Goal: Navigation & Orientation: Find specific page/section

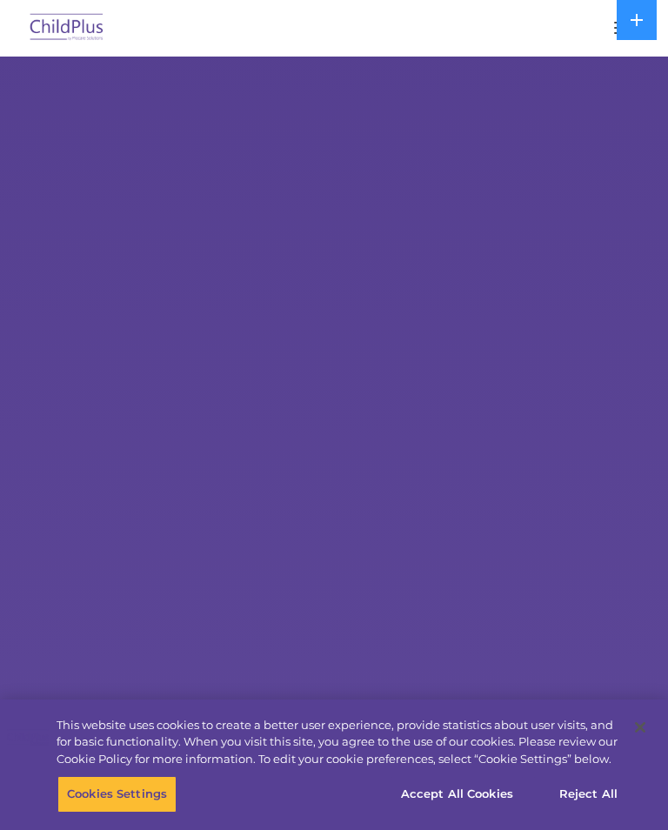
select select "MEDIUM"
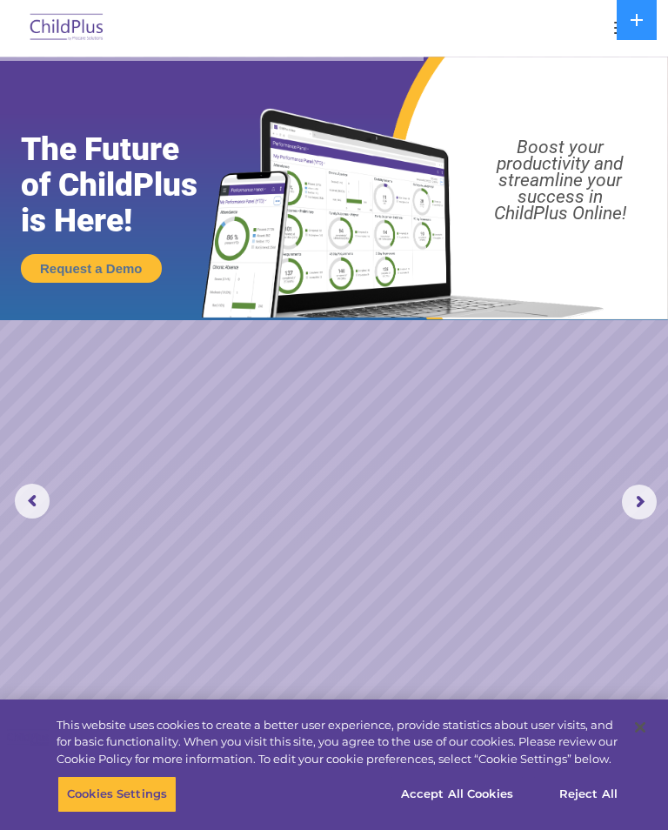
click at [632, 19] on icon at bounding box center [637, 20] width 12 height 12
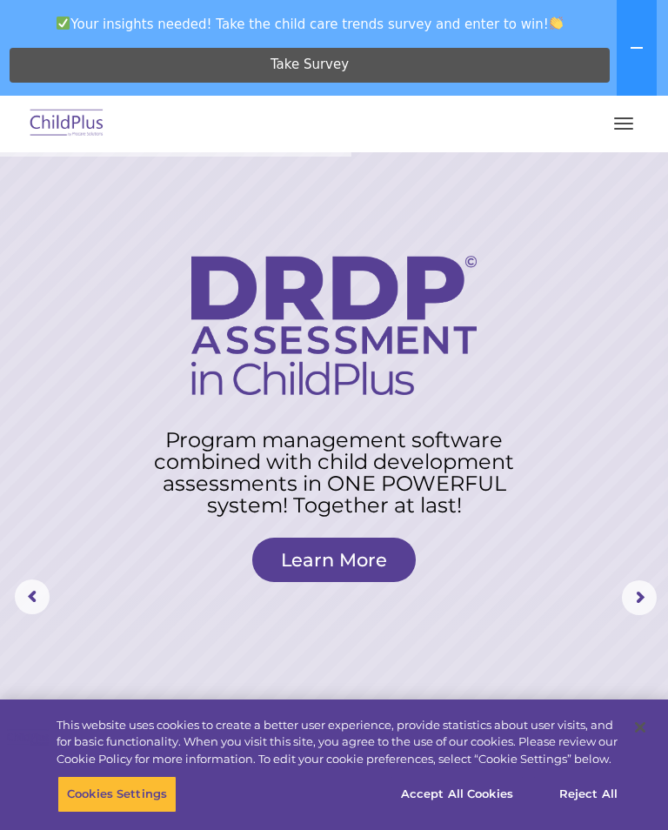
click at [642, 111] on div "Download Support | Schedule A Demo  MENU MENU Software ChildPlus: The original…" at bounding box center [334, 124] width 634 height 42
click at [620, 129] on span "button" at bounding box center [623, 129] width 19 height 2
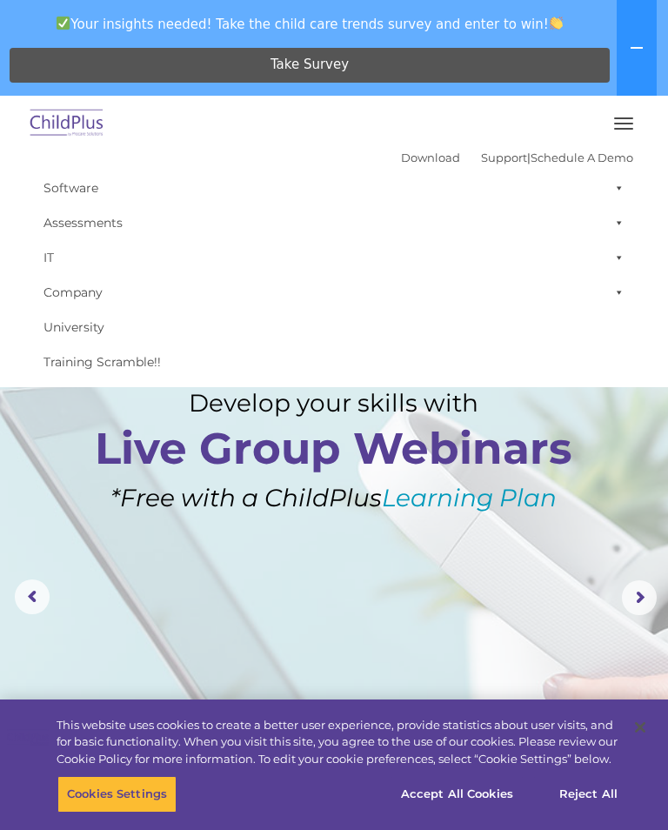
click at [401, 158] on link "Download" at bounding box center [430, 158] width 59 height 14
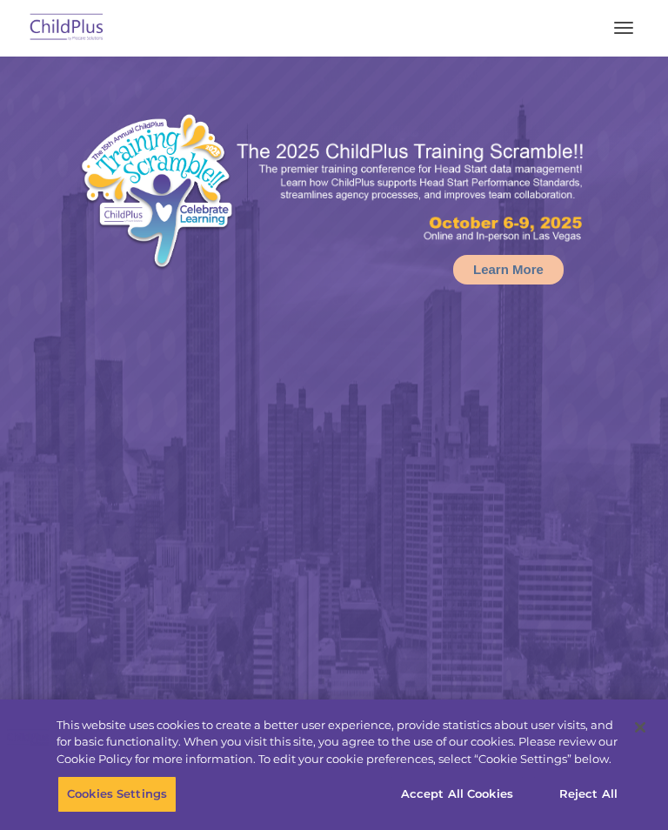
select select "MEDIUM"
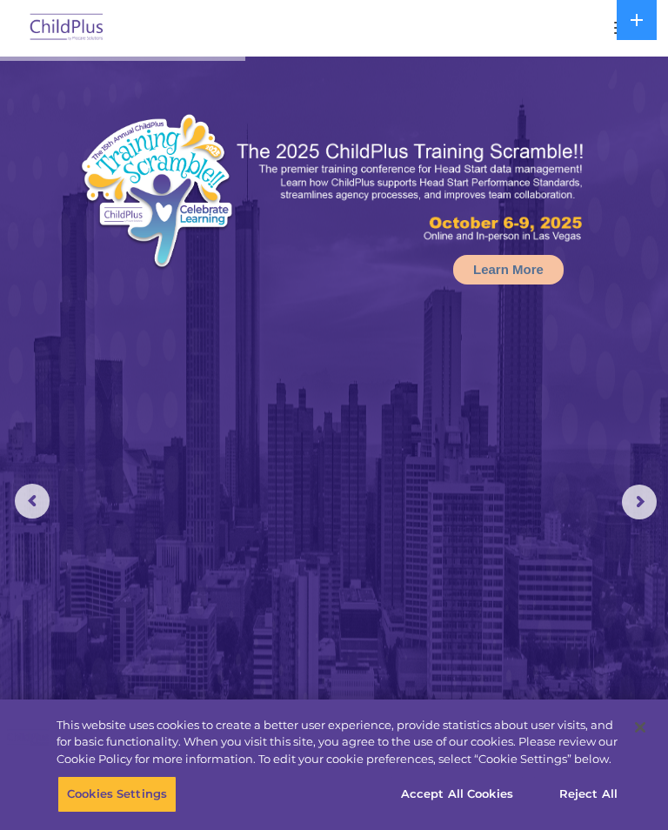
click at [505, 569] on img at bounding box center [334, 497] width 668 height 880
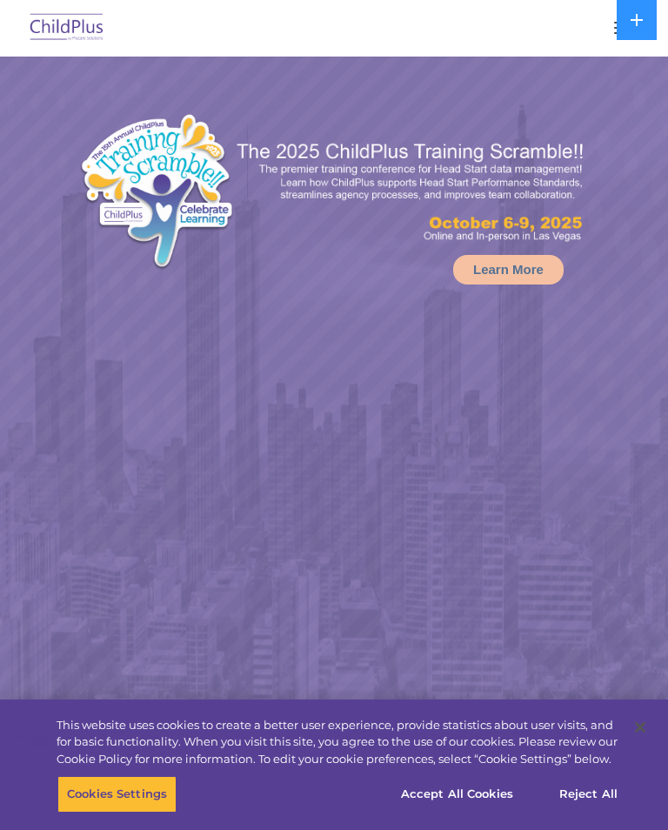
select select "MEDIUM"
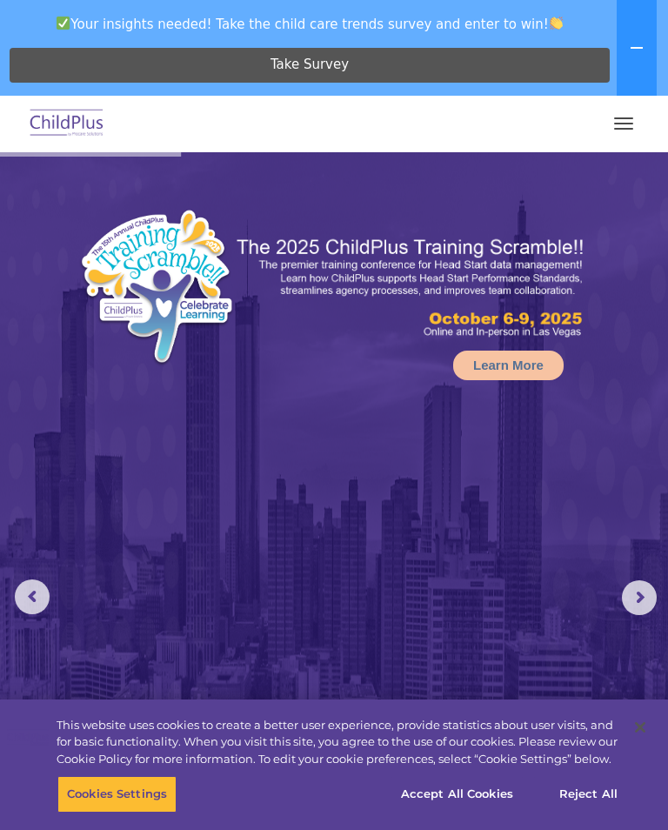
click at [634, 48] on icon at bounding box center [637, 48] width 12 height 2
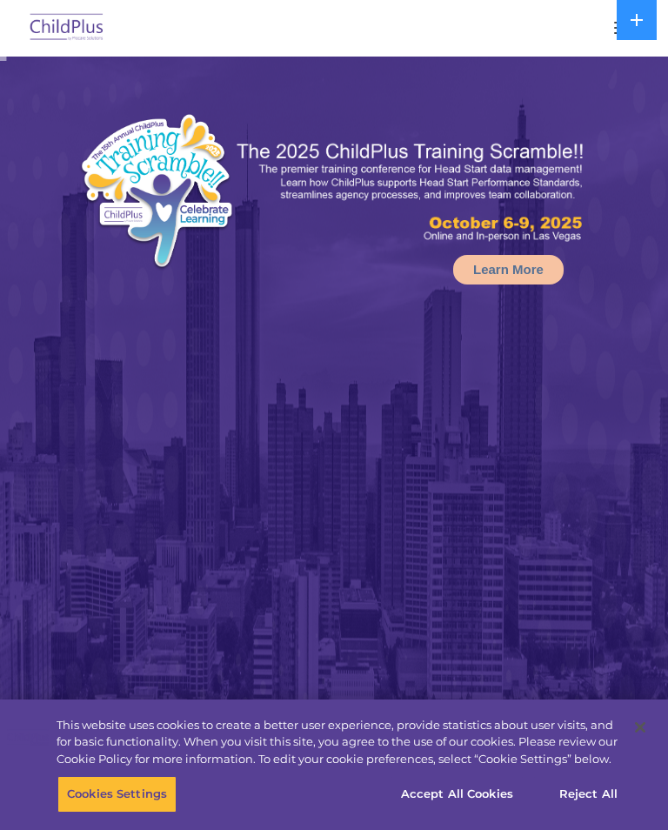
select select "MEDIUM"
click at [598, 25] on div at bounding box center [334, 28] width 599 height 42
select select "MEDIUM"
click at [625, 19] on button at bounding box center [637, 20] width 40 height 40
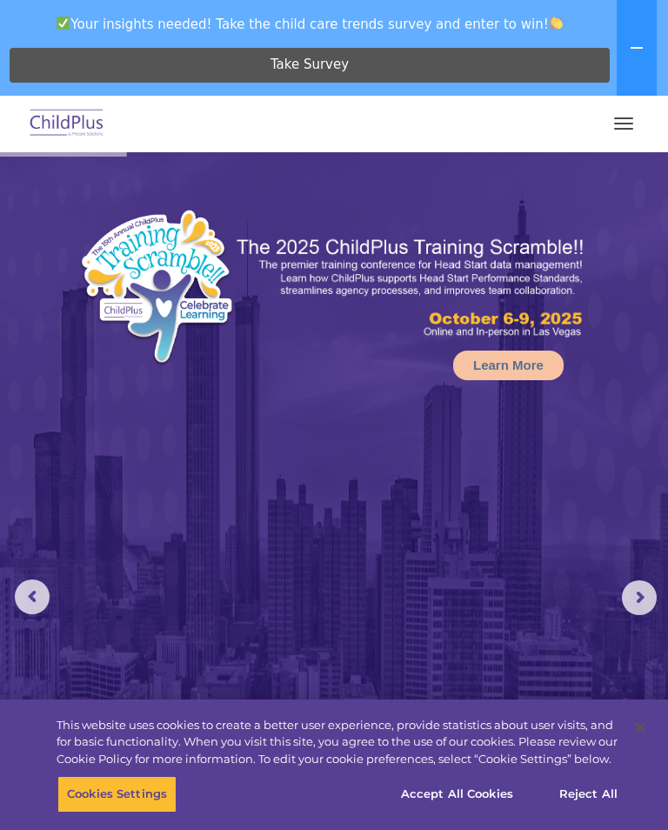
click at [625, 117] on span "button" at bounding box center [623, 118] width 19 height 2
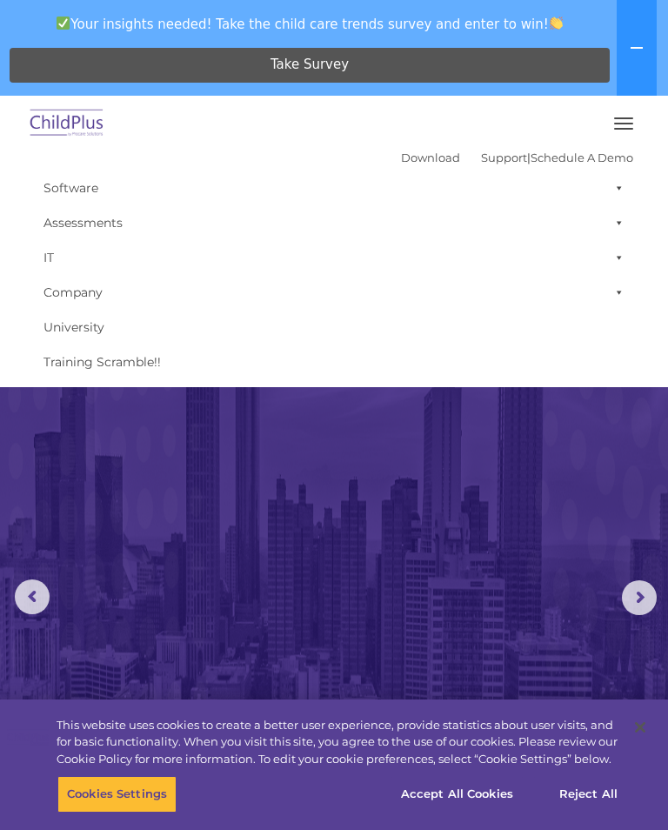
click at [251, 513] on img at bounding box center [334, 592] width 668 height 880
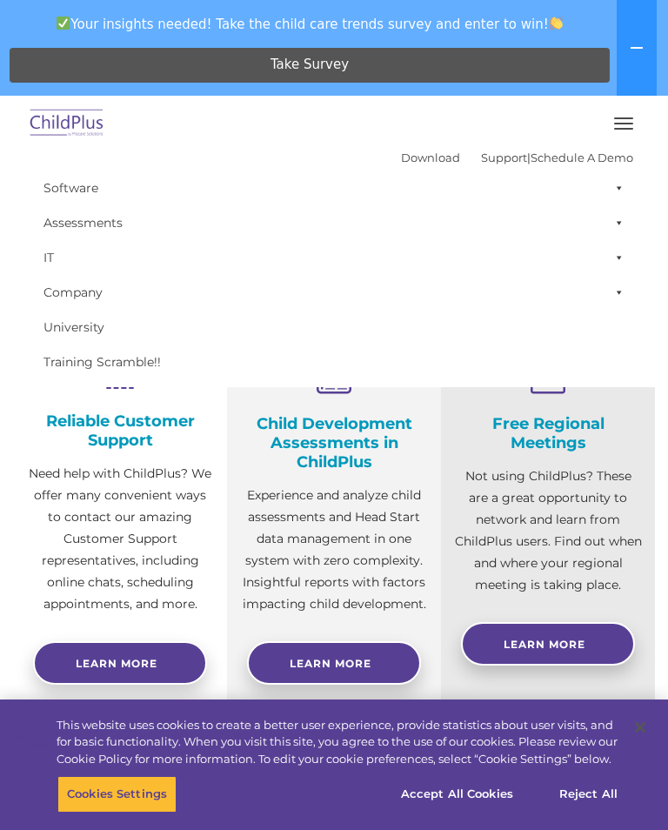
scroll to position [905, 0]
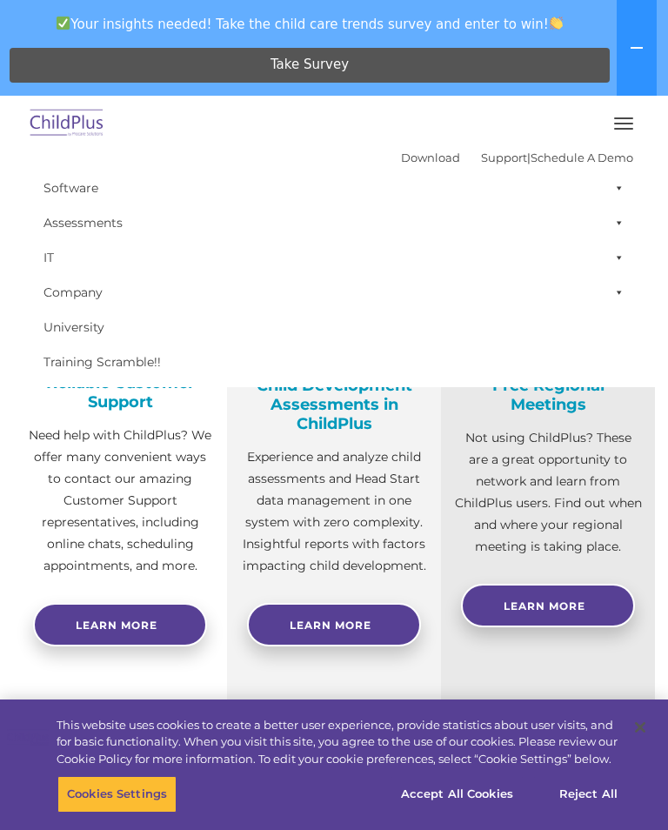
click at [634, 37] on button at bounding box center [637, 48] width 40 height 96
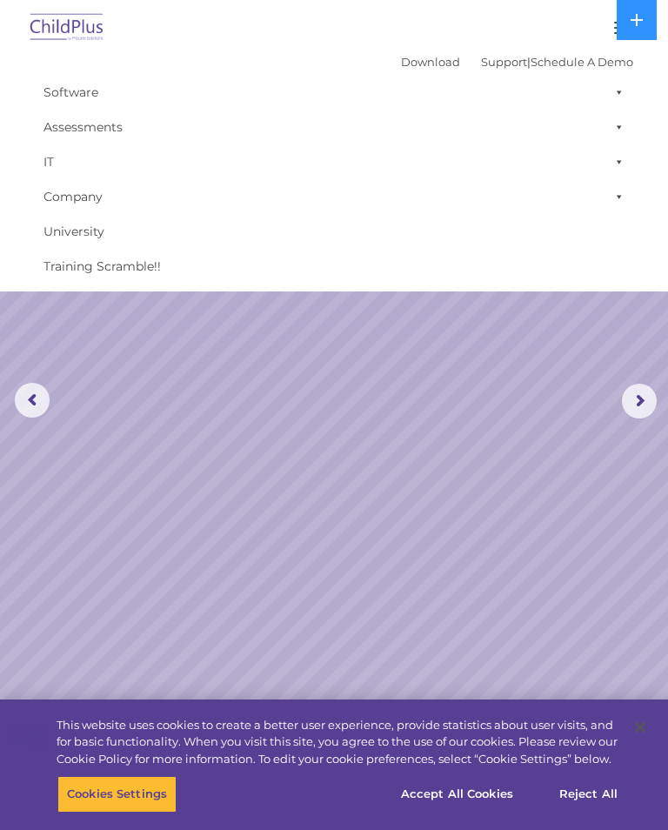
scroll to position [0, 0]
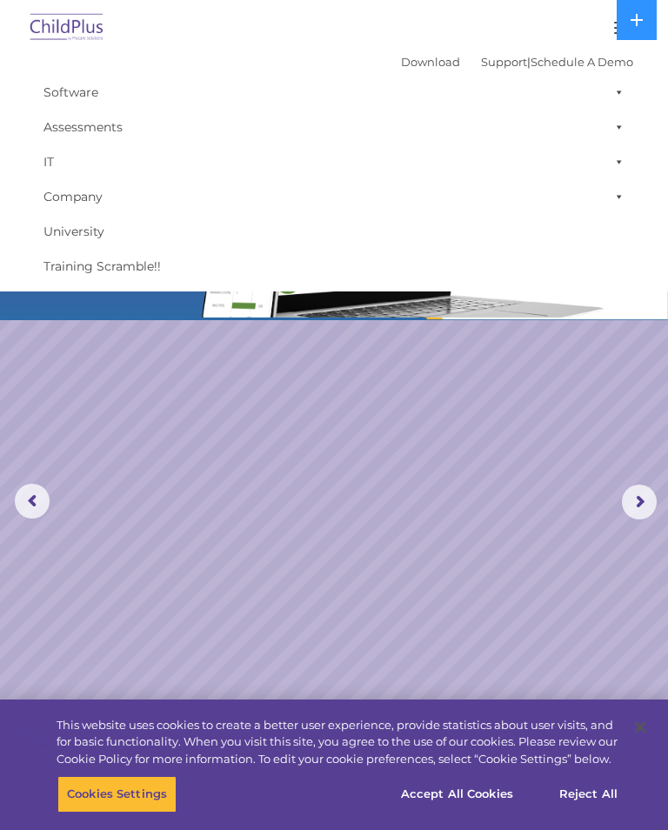
click at [88, 125] on link "Assessments" at bounding box center [334, 127] width 599 height 35
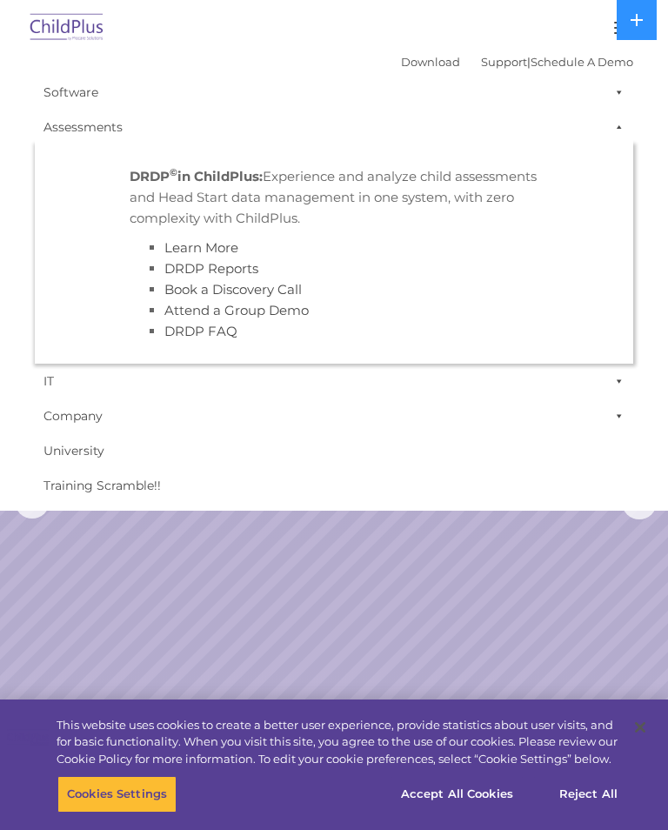
click at [90, 89] on link "Software" at bounding box center [334, 92] width 599 height 35
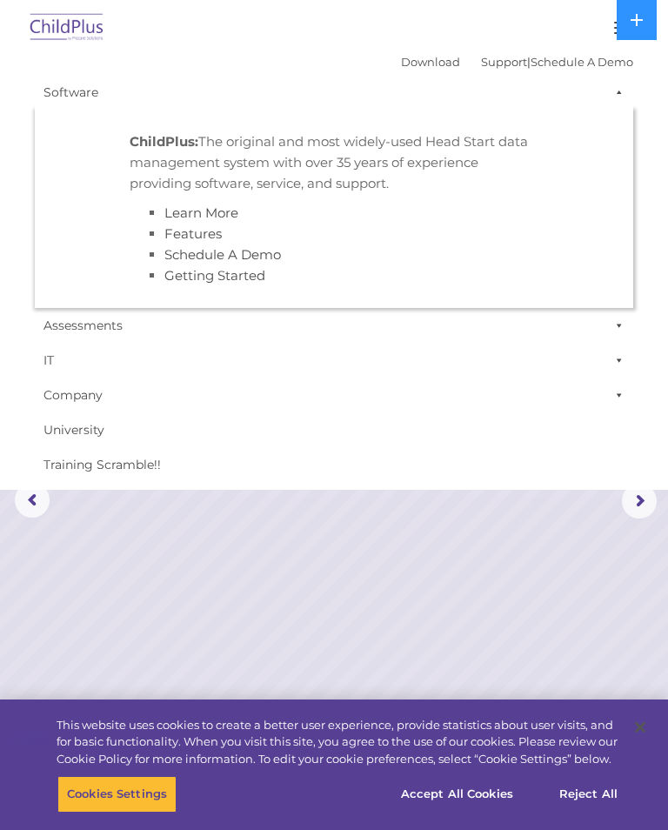
click at [541, 379] on link "Company" at bounding box center [334, 395] width 599 height 35
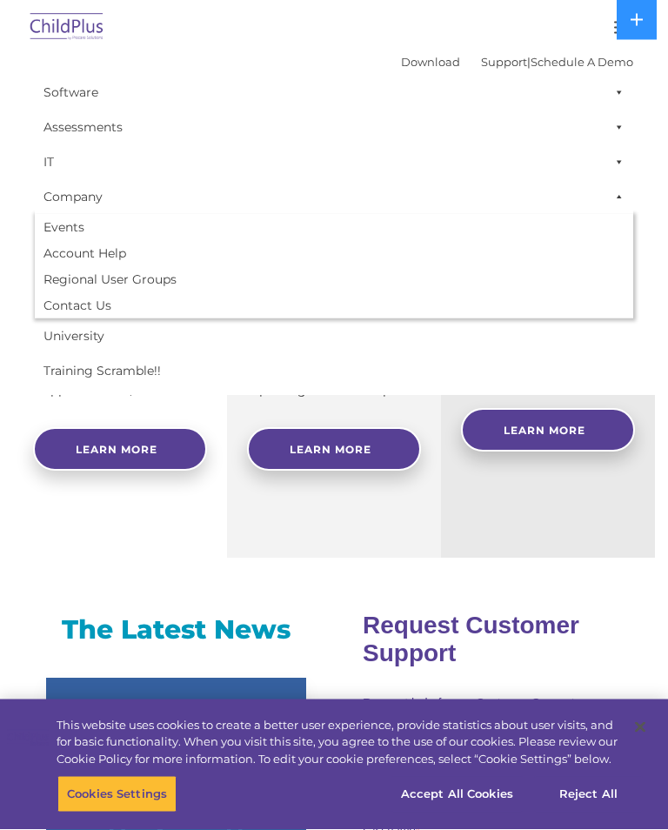
scroll to position [985, 0]
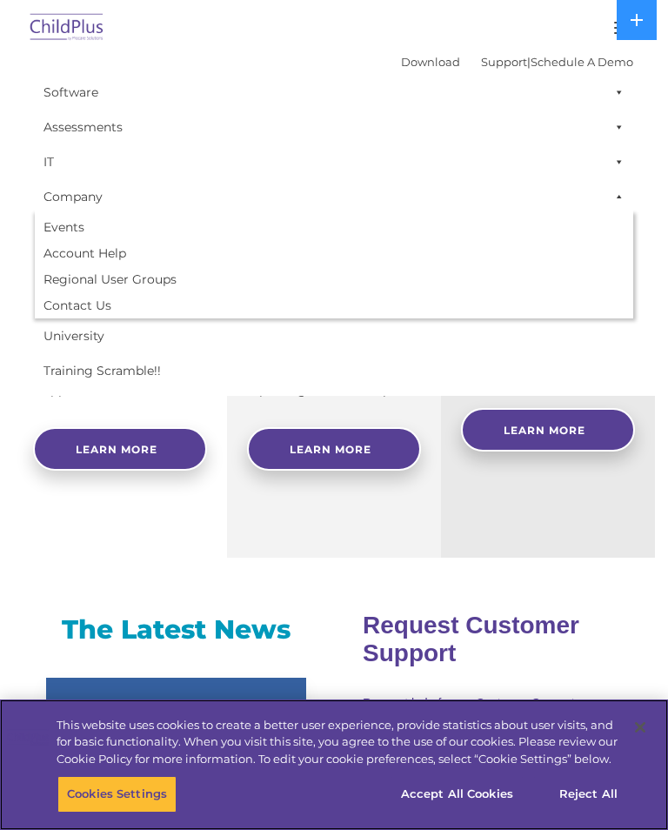
click at [604, 813] on button "Reject All" at bounding box center [588, 794] width 109 height 37
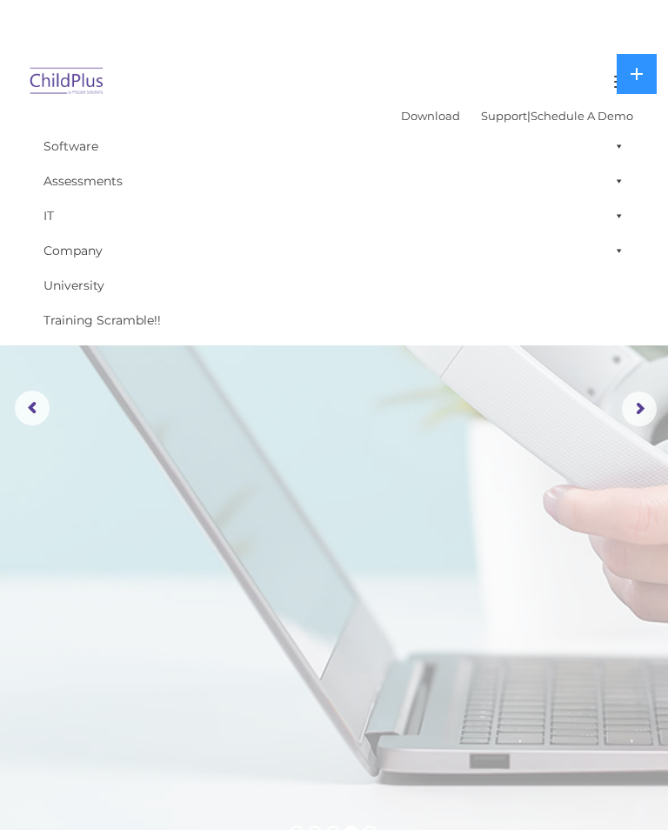
scroll to position [0, 0]
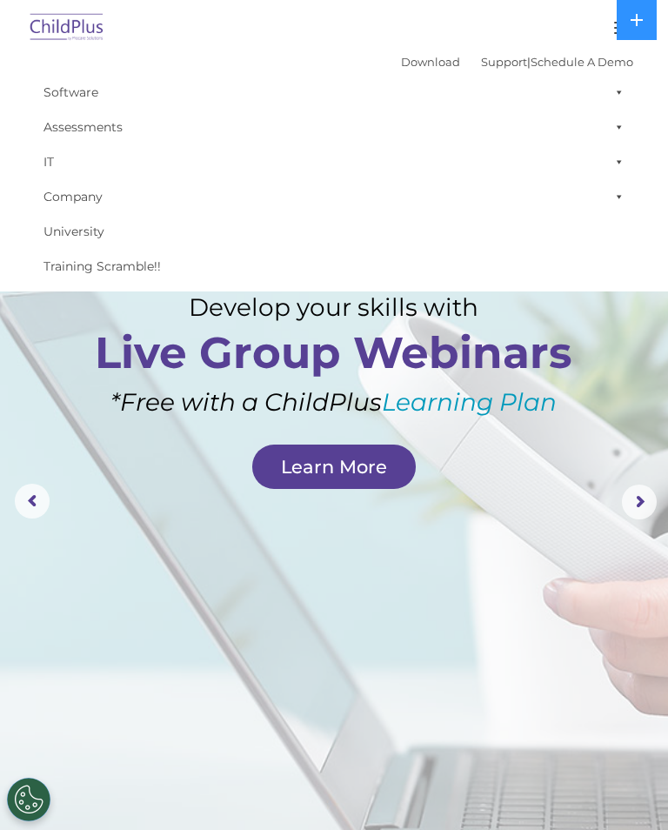
click at [77, 92] on link "Software" at bounding box center [334, 92] width 599 height 35
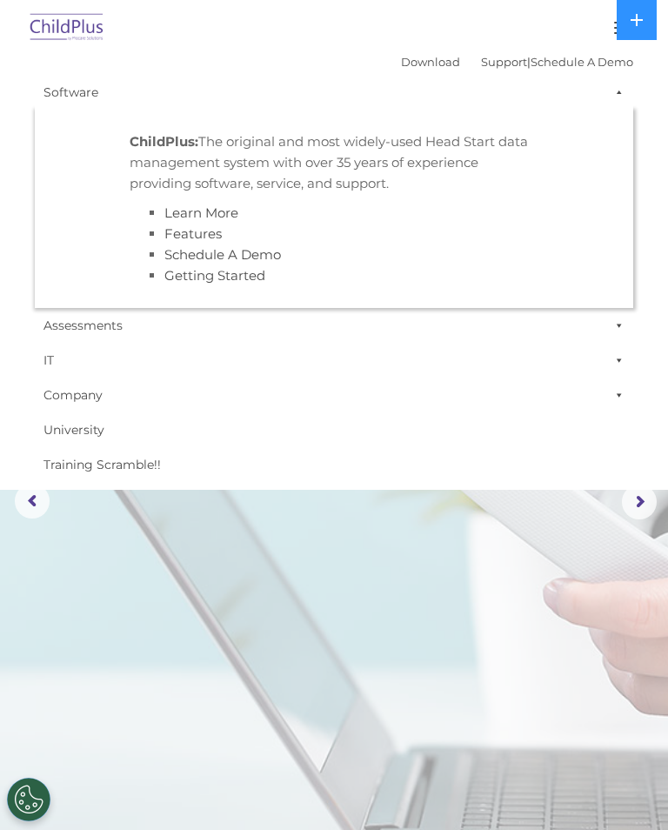
click at [535, 110] on link "Software" at bounding box center [334, 92] width 599 height 35
click at [645, 15] on button at bounding box center [637, 20] width 40 height 40
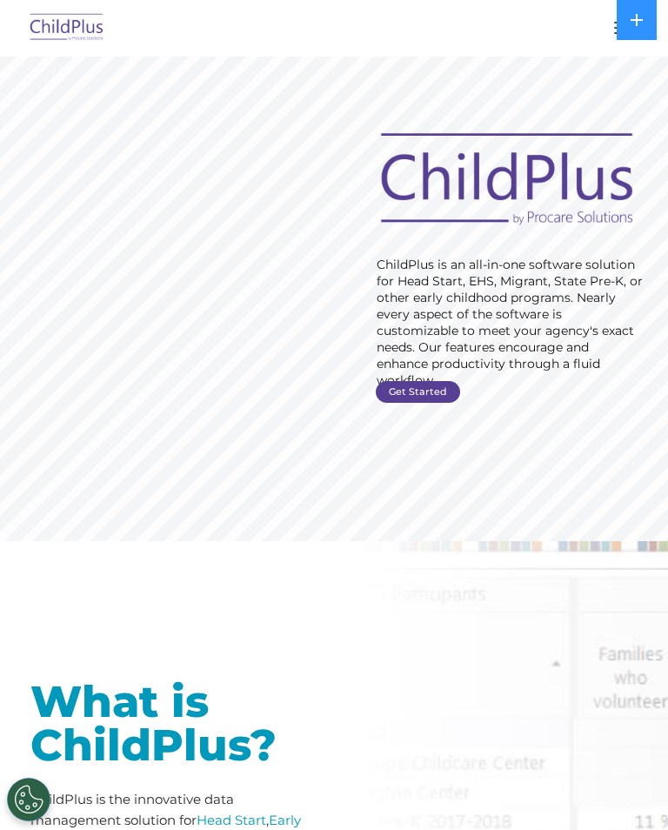
click at [636, 10] on button at bounding box center [637, 20] width 40 height 40
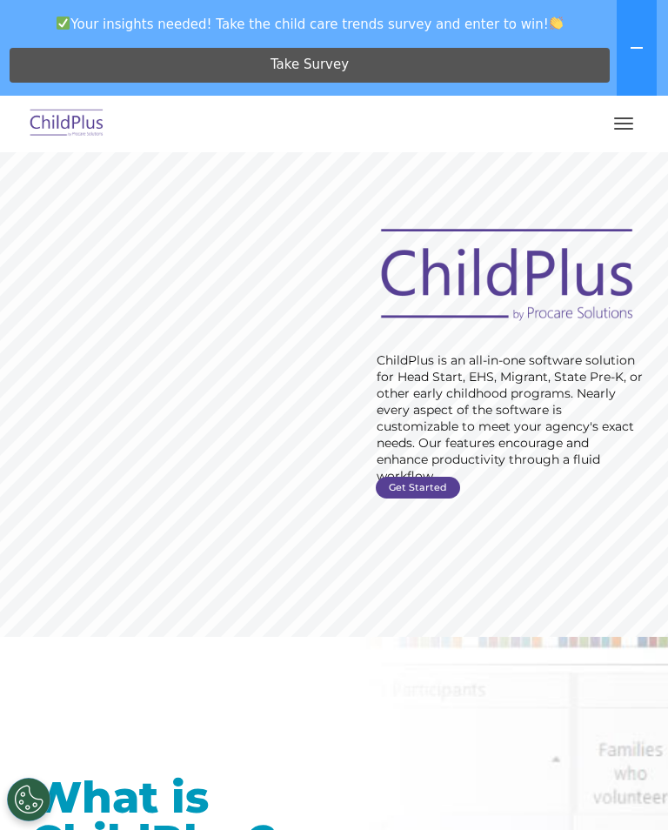
click at [79, 124] on img at bounding box center [67, 124] width 82 height 41
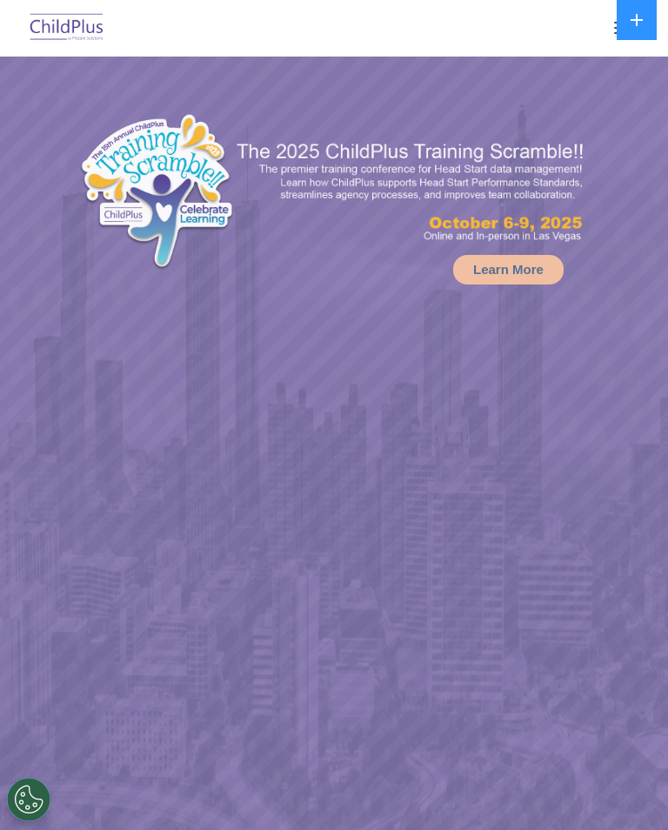
select select "MEDIUM"
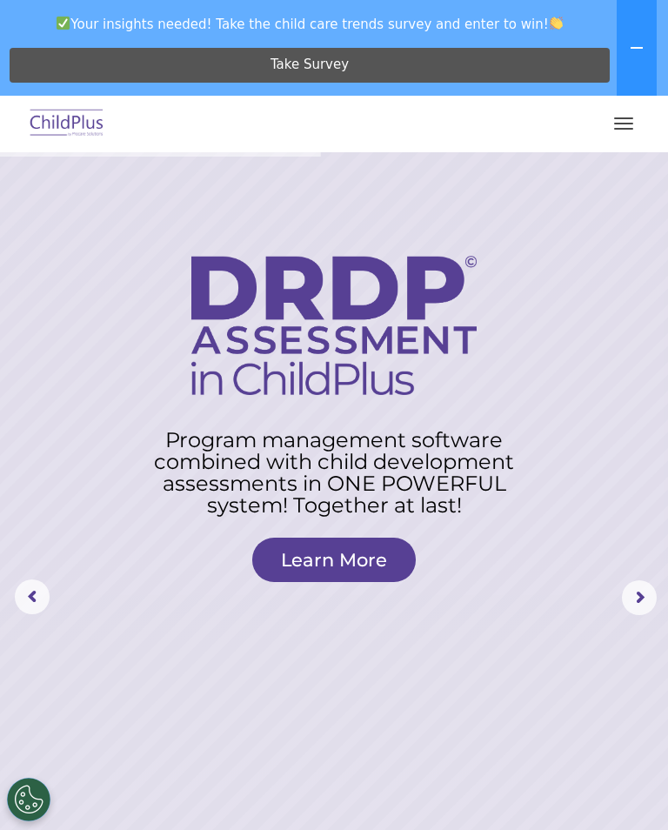
click at [516, 250] on rs-layer at bounding box center [334, 597] width 668 height 891
